Goal: Information Seeking & Learning: Find specific fact

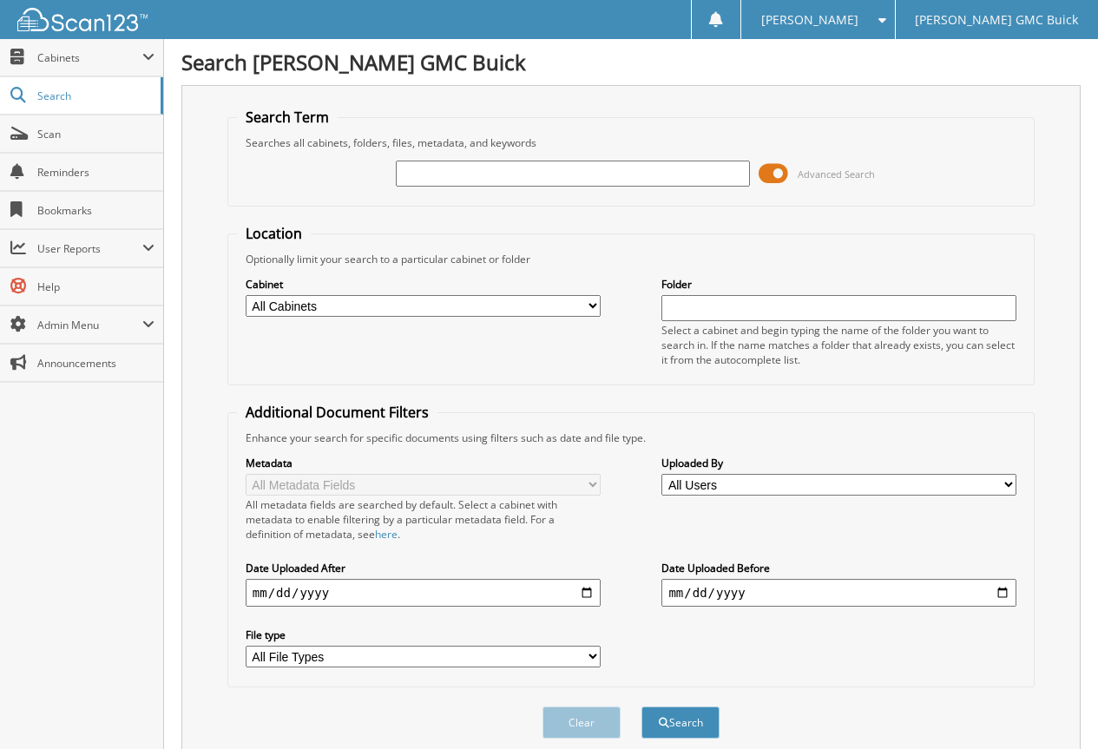
click at [419, 174] on input "text" at bounding box center [573, 174] width 355 height 26
type input "408040"
click at [671, 726] on button "Search" at bounding box center [681, 723] width 78 height 32
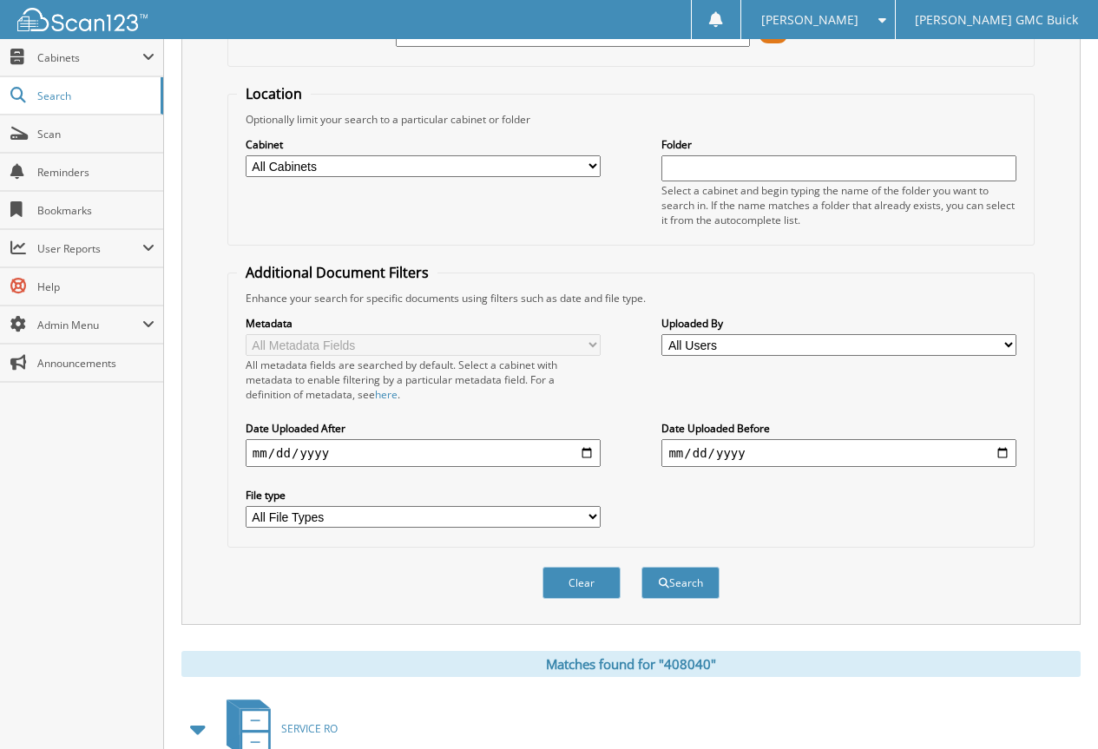
scroll to position [251, 0]
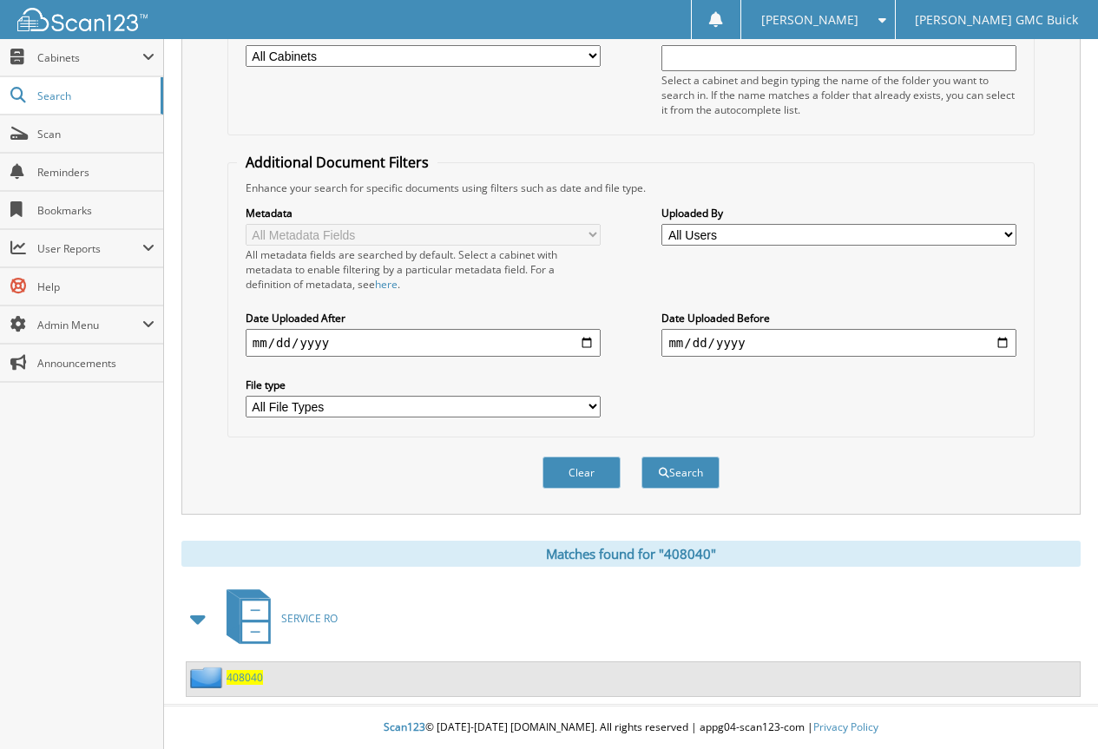
click at [241, 680] on span "408040" at bounding box center [245, 677] width 36 height 15
